Goal: Task Accomplishment & Management: Manage account settings

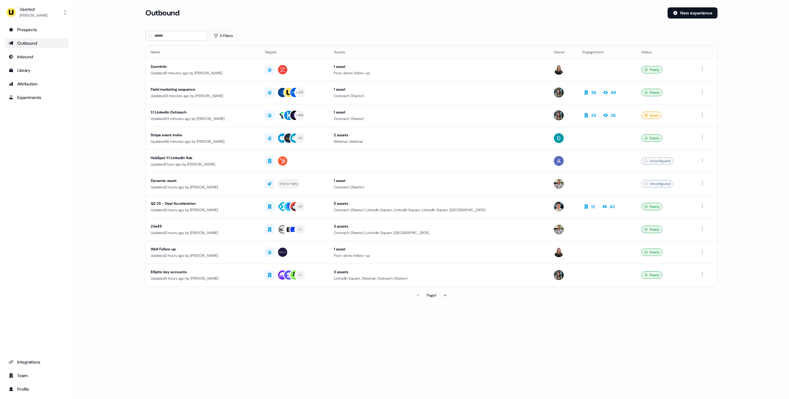
click at [433, 339] on div "Loading... Outbound New experience 0 Filters Name Targets Assets Owner Engageme…" at bounding box center [431, 199] width 715 height 399
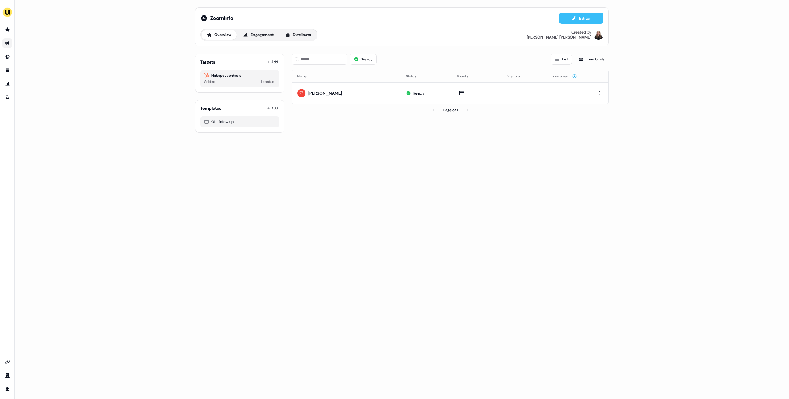
click at [577, 19] on button "Editor" at bounding box center [581, 18] width 44 height 11
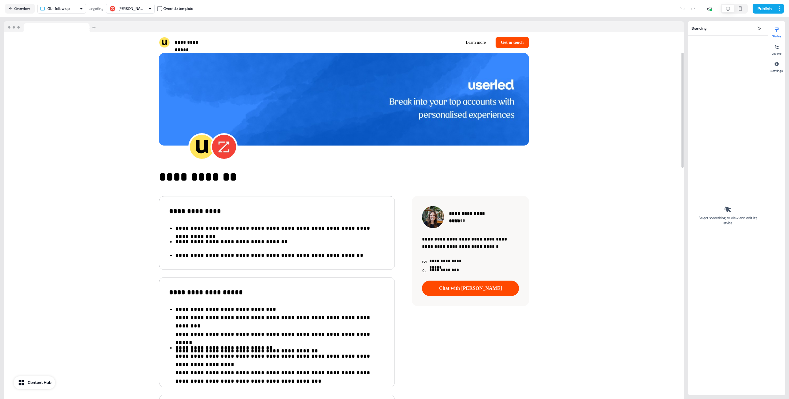
click at [740, 7] on icon "button" at bounding box center [739, 8] width 7 height 5
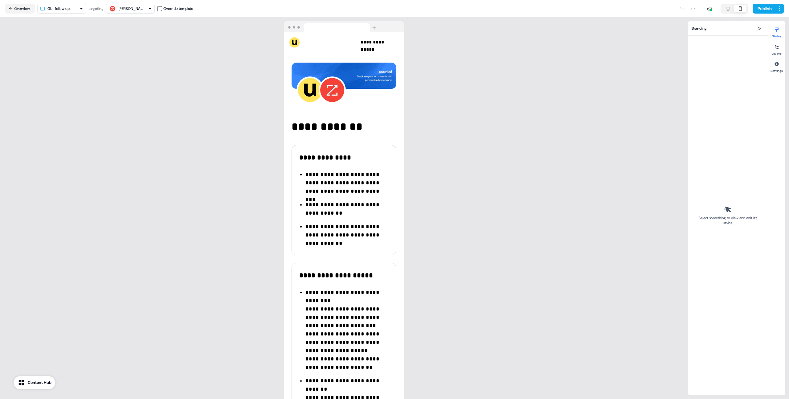
click at [720, 7] on div at bounding box center [733, 9] width 27 height 10
click at [16, 10] on button "Overview" at bounding box center [20, 9] width 30 height 10
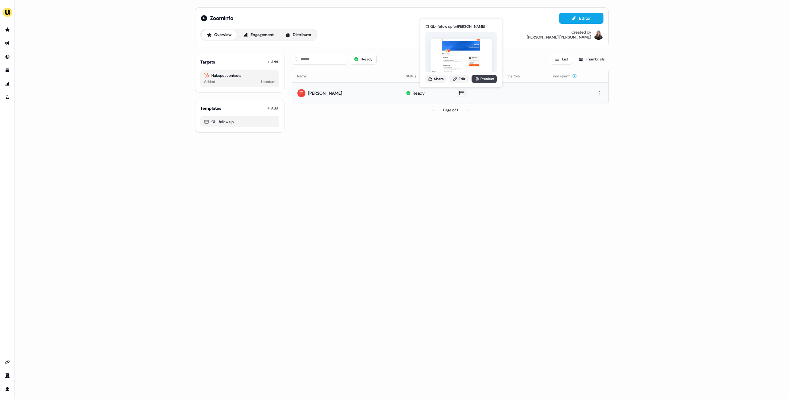
click at [479, 79] on link "Preview" at bounding box center [483, 79] width 25 height 8
click at [291, 181] on div "ZoomInfo Editor Overview Engagement Distribute Created by Geneviève Ladouceur T…" at bounding box center [402, 199] width 774 height 399
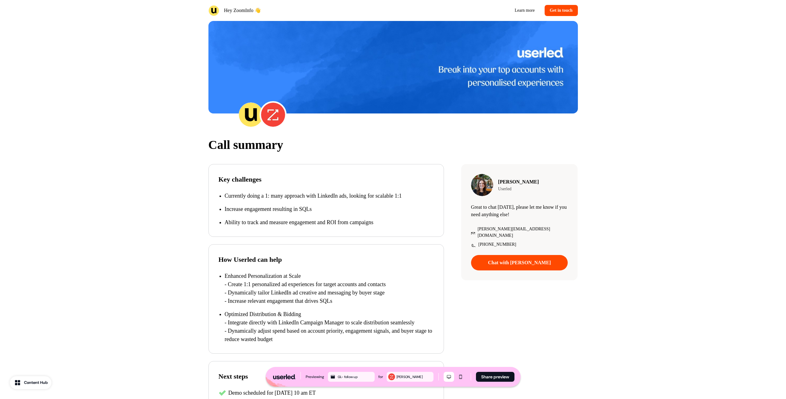
click at [112, 133] on div "Call summary Key challenges Currently doing a 1: many approach with LinkedIn ad…" at bounding box center [393, 282] width 786 height 308
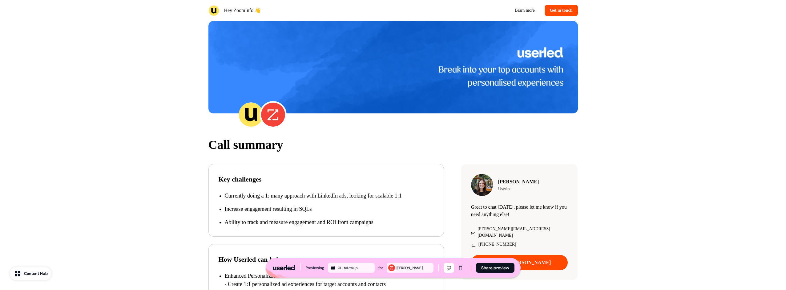
click at [27, 275] on div "Content Hub" at bounding box center [36, 273] width 24 height 6
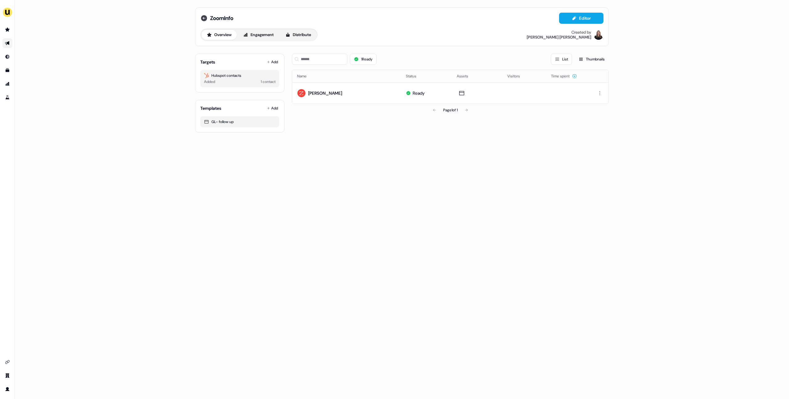
click at [201, 18] on icon at bounding box center [204, 18] width 6 height 6
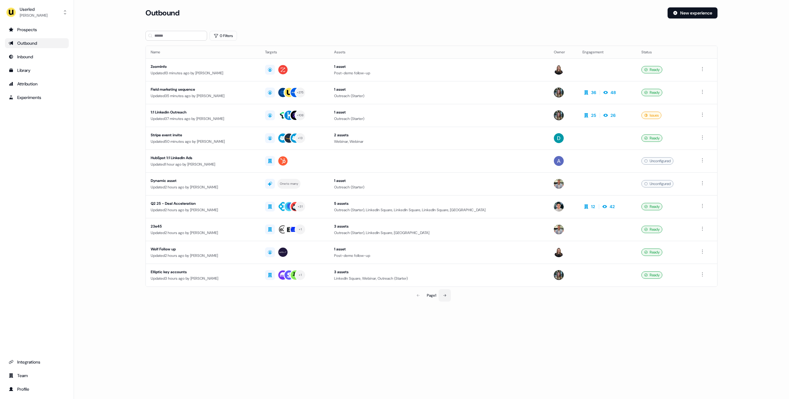
click at [445, 293] on icon at bounding box center [445, 295] width 4 height 4
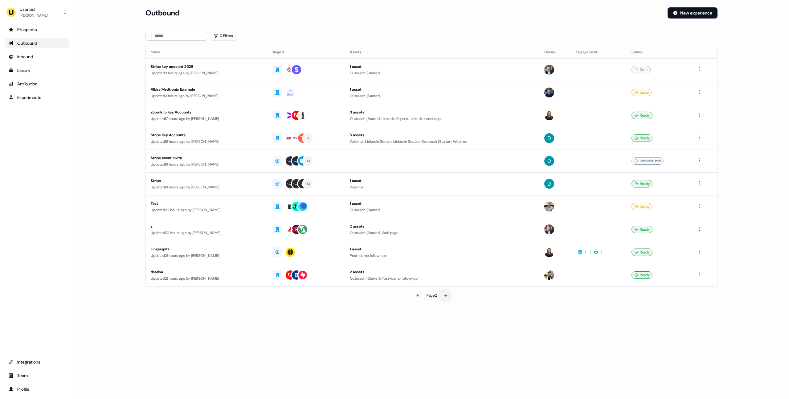
click at [446, 295] on icon at bounding box center [445, 295] width 4 height 4
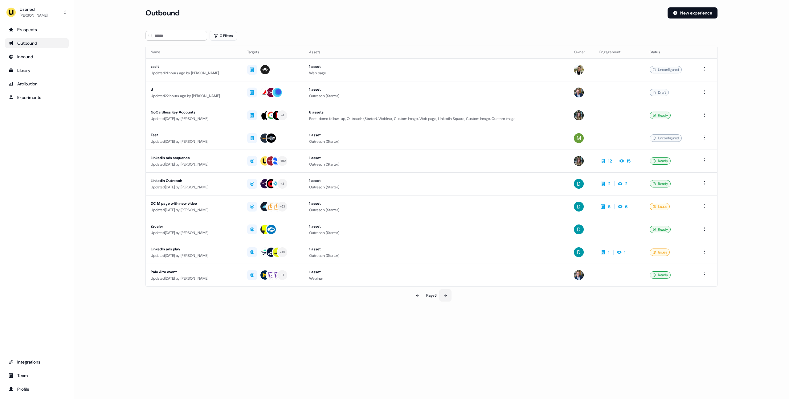
click at [446, 295] on icon at bounding box center [445, 295] width 4 height 4
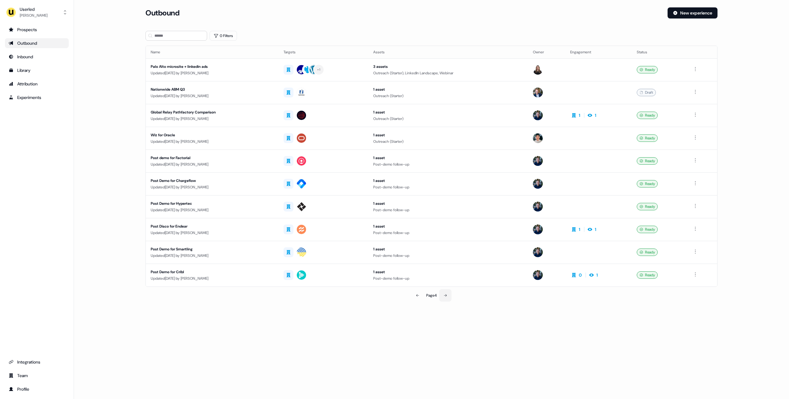
click at [446, 295] on icon at bounding box center [445, 295] width 4 height 4
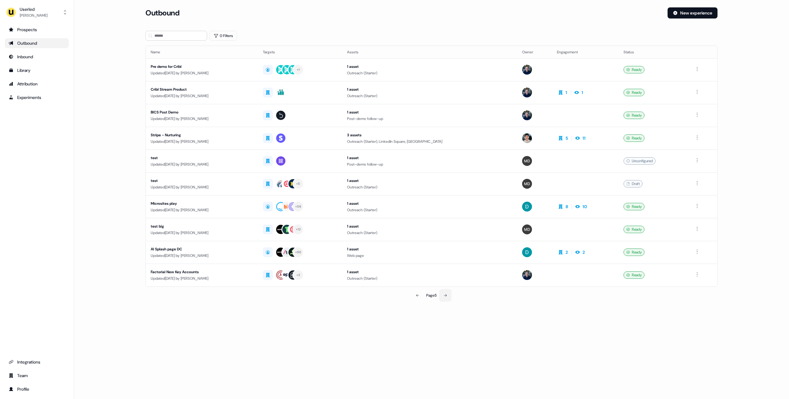
click at [446, 295] on icon at bounding box center [445, 295] width 4 height 4
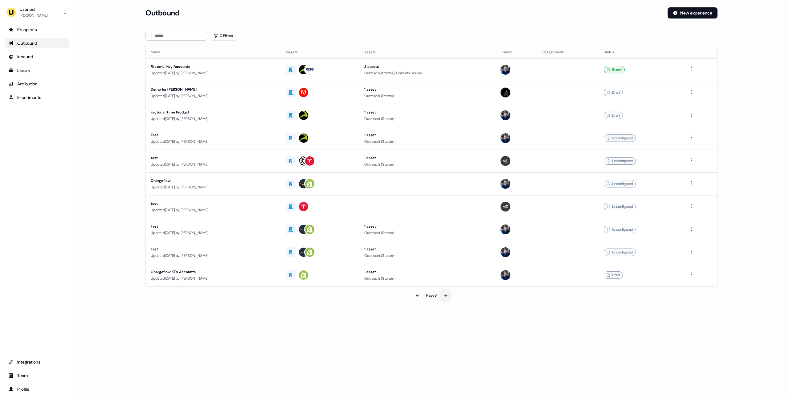
click at [446, 295] on icon at bounding box center [445, 295] width 4 height 4
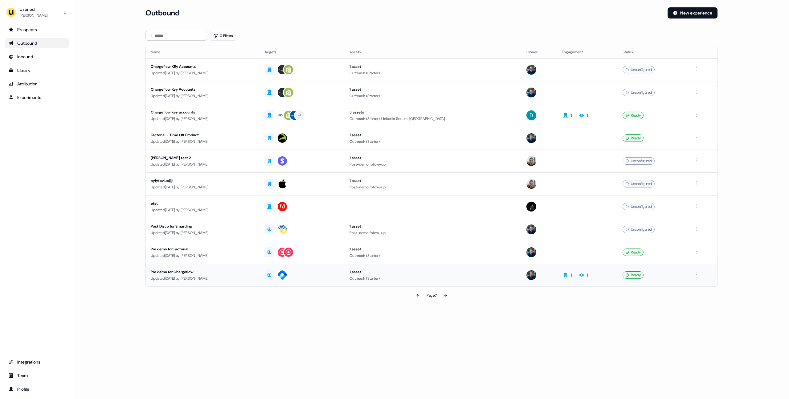
click at [222, 271] on div "Pre demo for Chargeflow" at bounding box center [203, 272] width 104 height 6
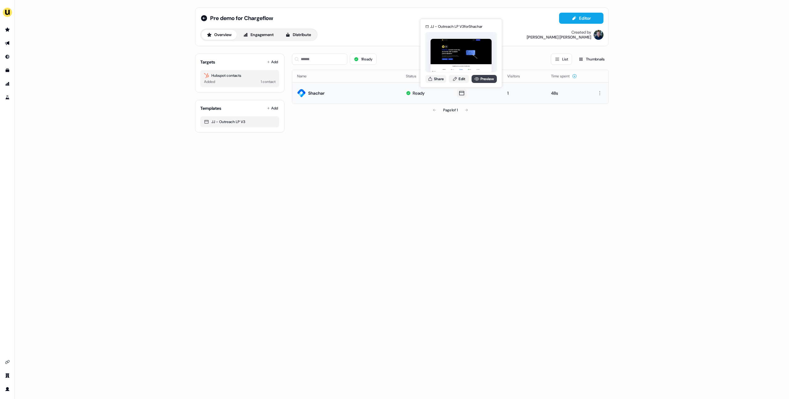
click at [481, 81] on link "Preview" at bounding box center [483, 79] width 25 height 8
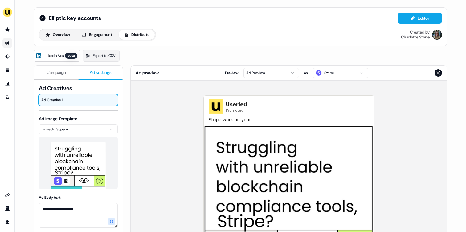
scroll to position [56, 0]
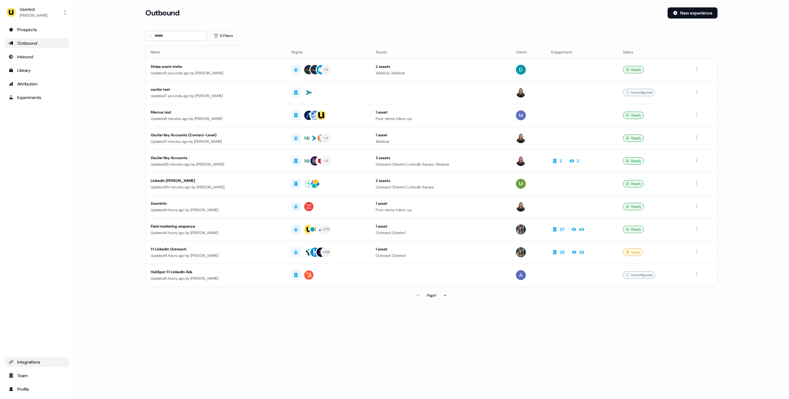
click at [32, 357] on link "Integrations" at bounding box center [37, 362] width 64 height 10
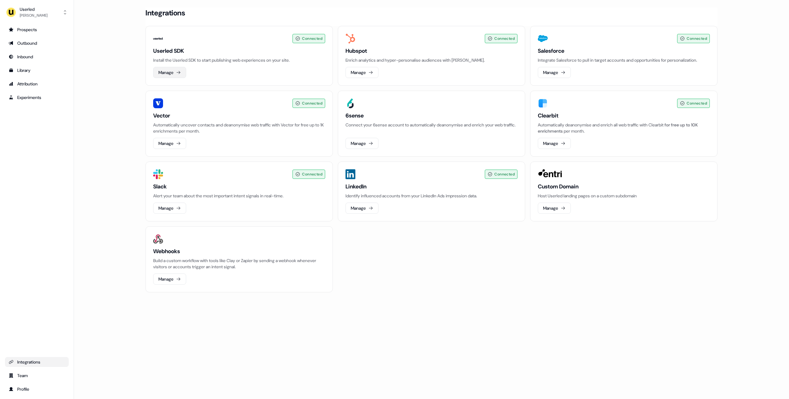
click at [176, 72] on button "Manage" at bounding box center [169, 72] width 33 height 11
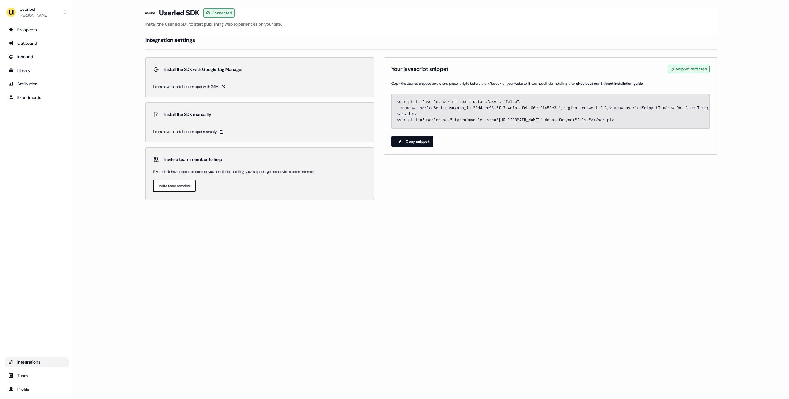
click at [419, 144] on button "Copy snippet" at bounding box center [412, 141] width 42 height 11
click at [410, 141] on button "Copy snippet" at bounding box center [412, 141] width 42 height 11
click at [404, 145] on button "Copy snippet" at bounding box center [412, 141] width 42 height 11
click at [413, 209] on section "Loading... Userled SDK Connected Install the Userled SDK to start publishing we…" at bounding box center [431, 111] width 591 height 209
click at [444, 247] on div "Loading... Userled SDK Connected Install the Userled SDK to start publishing we…" at bounding box center [431, 199] width 715 height 399
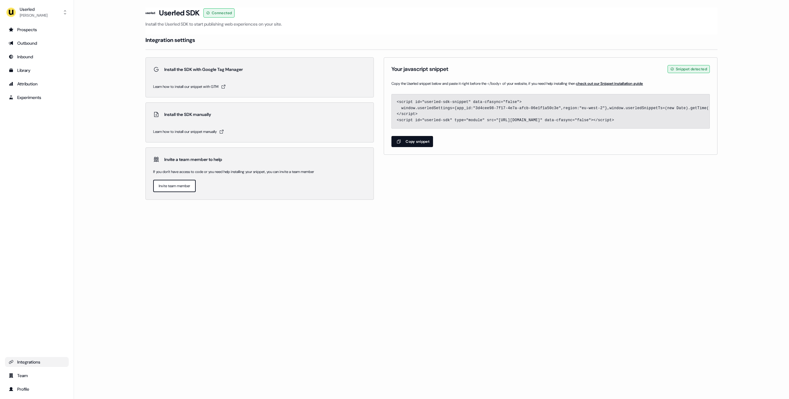
click at [20, 363] on div "Integrations" at bounding box center [37, 362] width 56 height 6
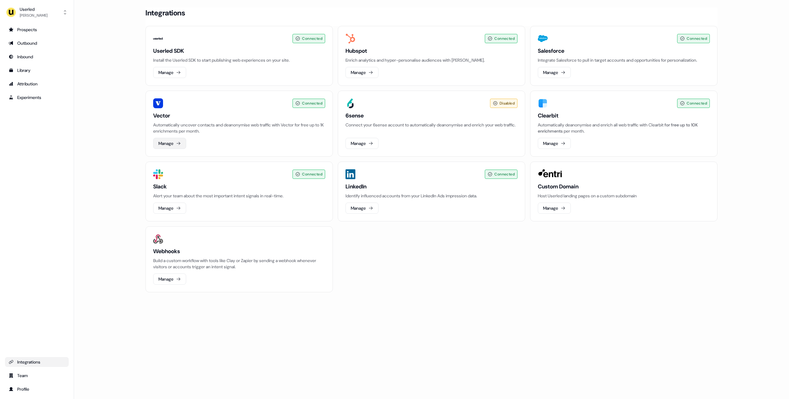
click at [184, 145] on button "Manage" at bounding box center [169, 143] width 33 height 11
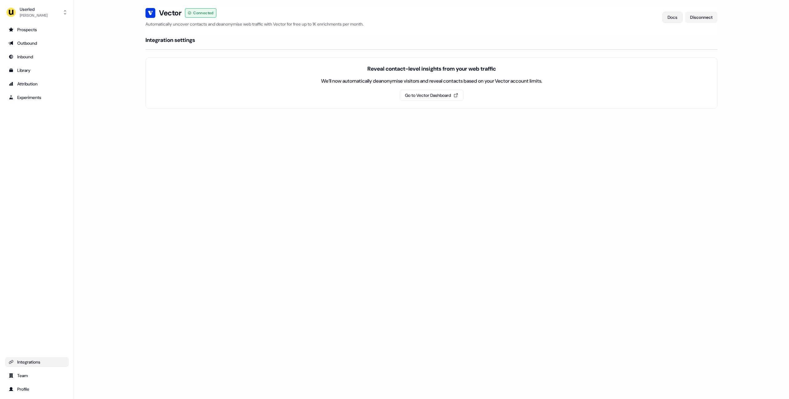
click at [663, 17] on button "Docs" at bounding box center [672, 17] width 20 height 11
click at [25, 363] on div "Integrations" at bounding box center [37, 362] width 56 height 6
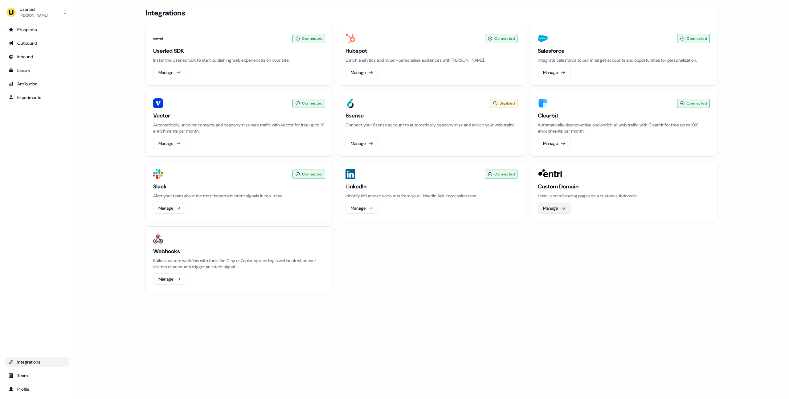
click at [552, 209] on button "Manage" at bounding box center [553, 207] width 33 height 11
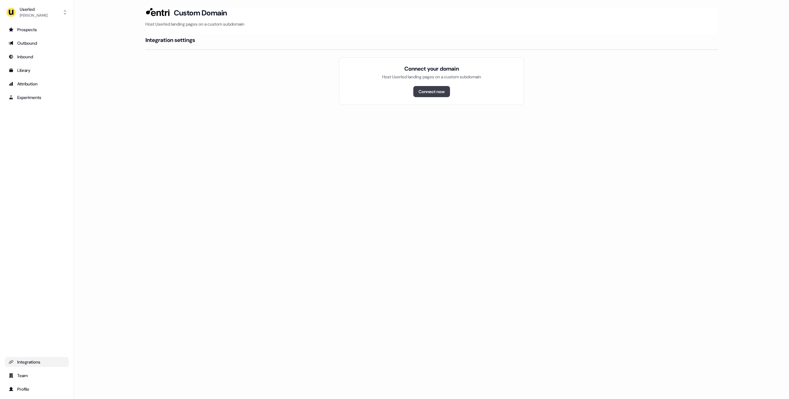
click at [429, 96] on button "Connect now" at bounding box center [431, 91] width 37 height 11
click at [434, 89] on button "Connect now" at bounding box center [431, 91] width 37 height 11
